Goal: Information Seeking & Learning: Learn about a topic

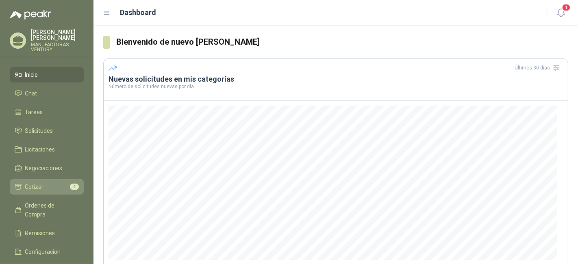
click at [37, 185] on span "Cotizar" at bounding box center [34, 187] width 19 height 9
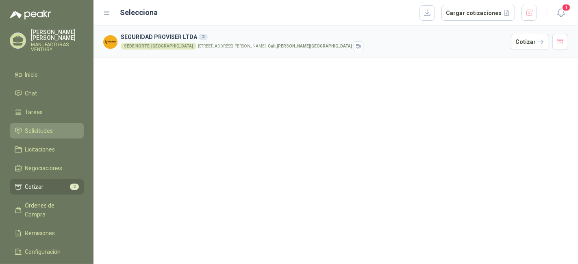
click at [35, 127] on span "Solicitudes" at bounding box center [39, 130] width 28 height 9
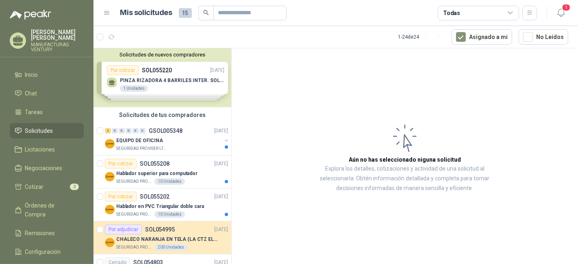
click at [163, 82] on div "Solicitudes de nuevos compradores Por cotizar SOL055220 [DATE] PINZA RIZADORA 4…" at bounding box center [162, 77] width 138 height 59
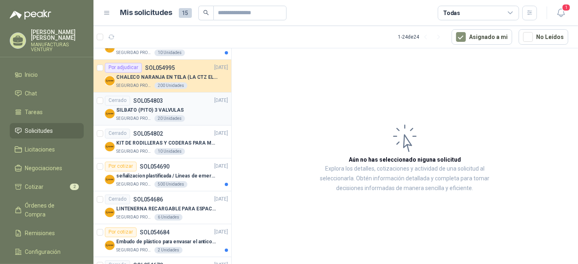
scroll to position [316, 0]
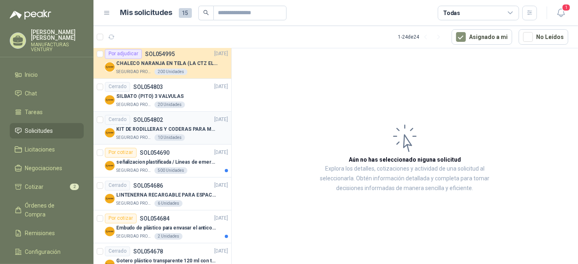
click at [132, 126] on p "KIT DE RODILLERAS Y CODERAS PARA MOTORIZADO" at bounding box center [166, 130] width 101 height 8
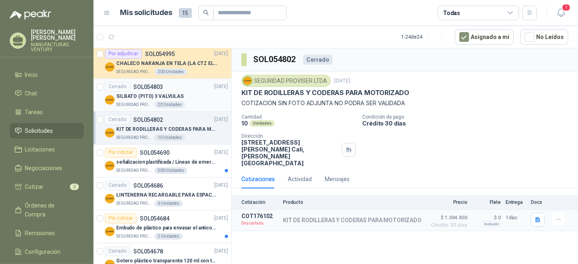
click at [150, 98] on p "SILBATO (PITO) 3 VALVULAS" at bounding box center [149, 97] width 67 height 8
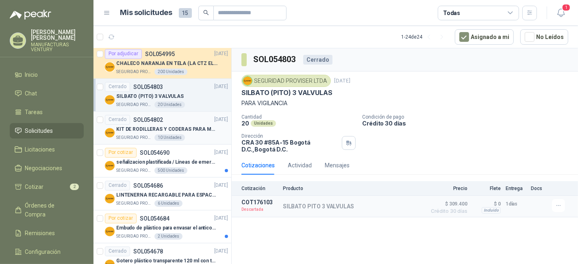
click at [144, 126] on p "KIT DE RODILLERAS Y CODERAS PARA MOTORIZADO" at bounding box center [166, 130] width 101 height 8
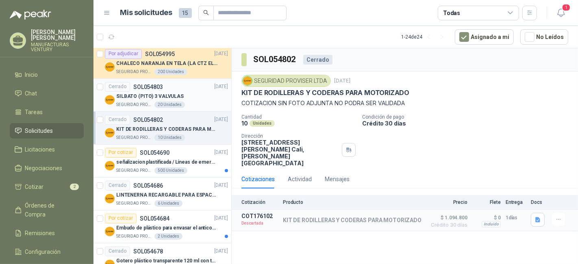
click at [180, 99] on div "SILBATO (PITO) 3 VALVULAS" at bounding box center [172, 97] width 112 height 10
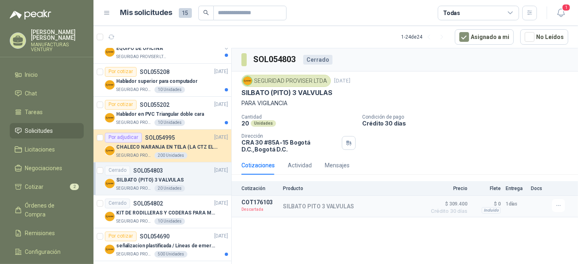
scroll to position [226, 0]
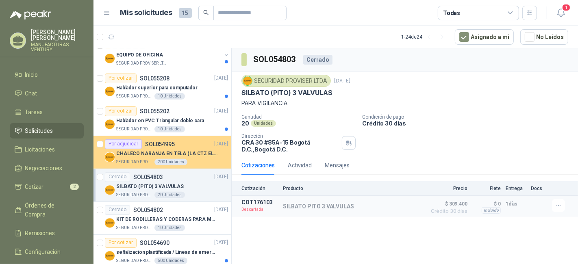
click at [163, 149] on div "CHALECO NARANJA EN TELA (LA CTZ ELEGIDA DEBE ENVIAR MUESTRA)" at bounding box center [172, 154] width 112 height 10
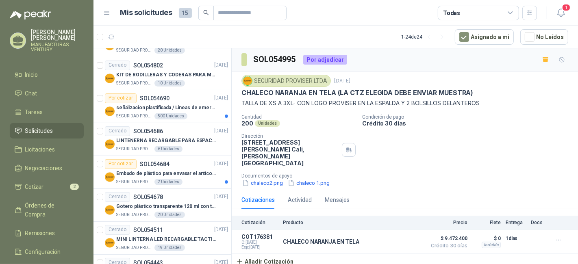
scroll to position [406, 0]
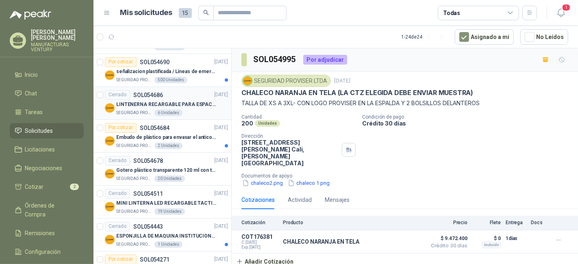
click at [180, 101] on p "LINTENERNA RECARGABLE PARA ESPACIOS ABIERTOS 100-120MTS" at bounding box center [166, 105] width 101 height 8
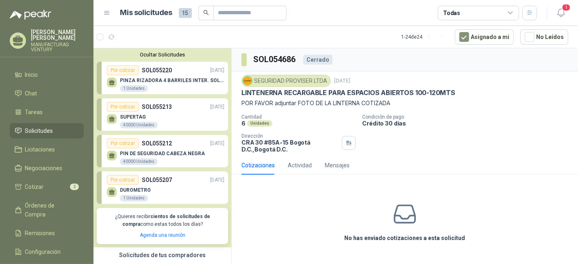
click at [183, 121] on div "SUPERTAG 40000 Unidades" at bounding box center [165, 120] width 117 height 17
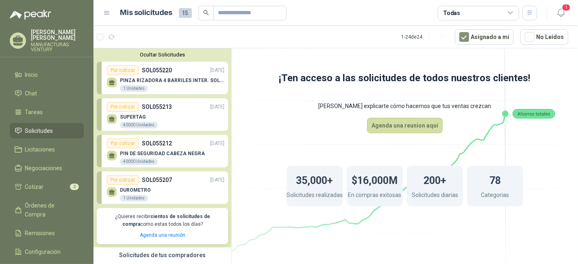
click at [136, 115] on p "SUPERTAG" at bounding box center [139, 117] width 38 height 6
click at [150, 104] on p "SOL055213" at bounding box center [157, 106] width 30 height 9
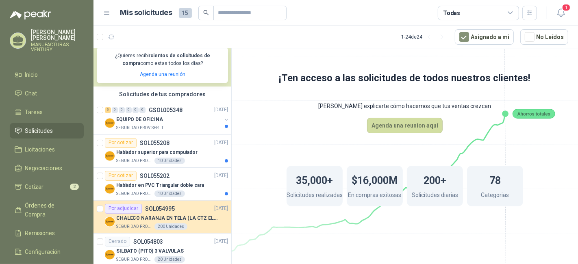
scroll to position [180, 0]
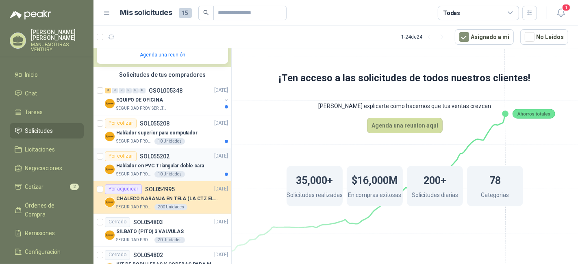
click at [155, 156] on p "SOL055202" at bounding box center [155, 157] width 30 height 6
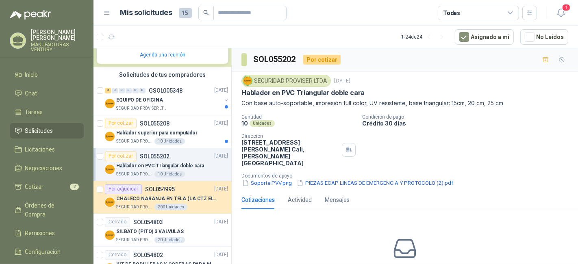
click at [160, 163] on p "Hablador en PVC Triangular doble cara" at bounding box center [160, 166] width 88 height 8
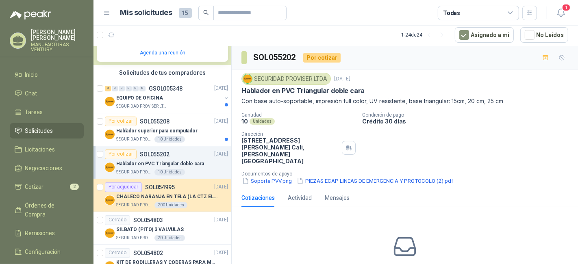
click at [160, 161] on p "Hablador en PVC Triangular doble cara" at bounding box center [160, 164] width 88 height 8
click at [159, 127] on p "Hablador superior para computador" at bounding box center [156, 131] width 81 height 8
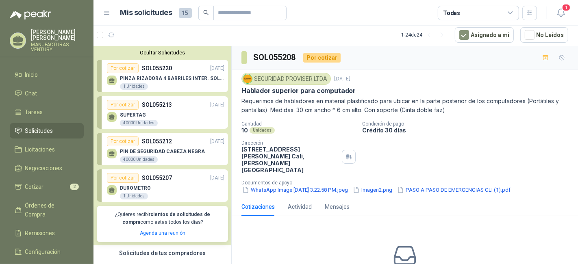
click at [158, 76] on p "PINZA RIZADORA 4 BARRILES INTER. SOL-GEL BABYLISS SECADOR STELLATO" at bounding box center [172, 79] width 104 height 6
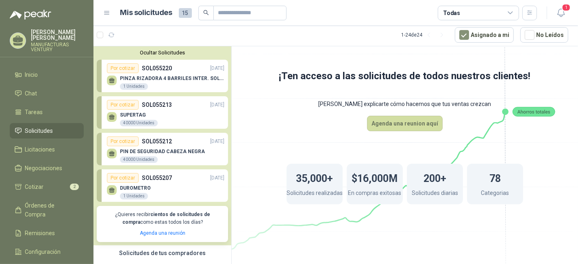
click at [151, 100] on p "SOL055213" at bounding box center [157, 104] width 30 height 9
click at [146, 144] on p "SOL055212" at bounding box center [157, 141] width 30 height 9
click at [561, 10] on icon "button" at bounding box center [561, 13] width 10 height 10
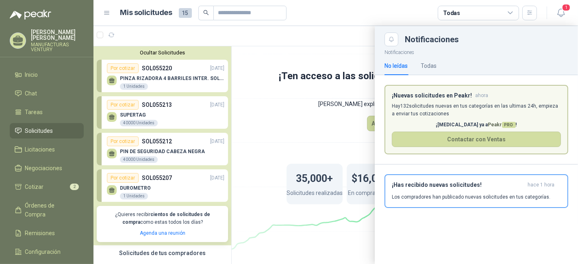
click at [282, 142] on div at bounding box center [335, 145] width 485 height 238
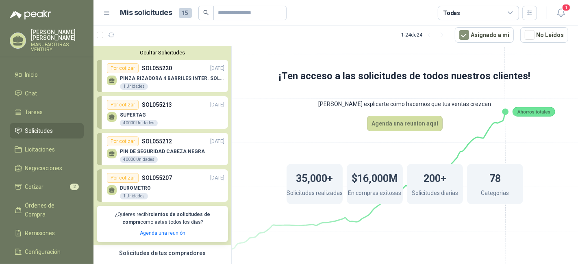
click at [27, 128] on span "Solicitudes" at bounding box center [39, 130] width 28 height 9
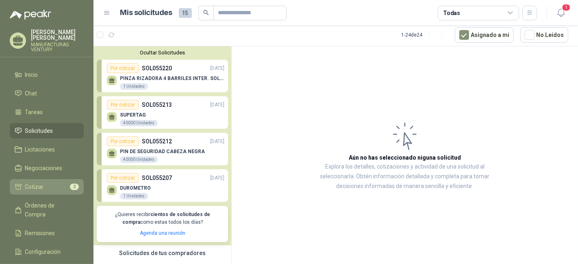
click at [35, 187] on span "Cotizar" at bounding box center [34, 187] width 19 height 9
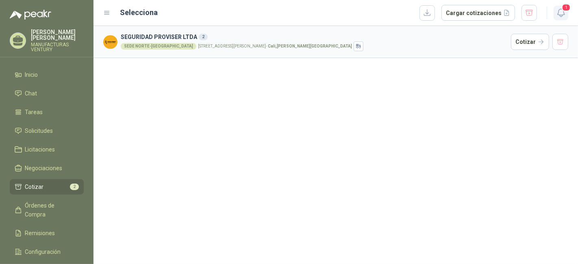
click at [563, 13] on icon "button" at bounding box center [561, 13] width 10 height 10
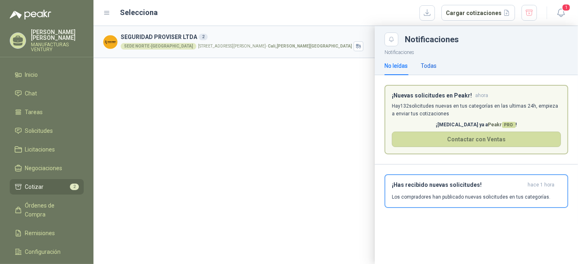
click at [428, 64] on div "Todas" at bounding box center [429, 65] width 16 height 9
click at [35, 129] on span "Solicitudes" at bounding box center [39, 130] width 28 height 9
